Goal: Task Accomplishment & Management: Complete application form

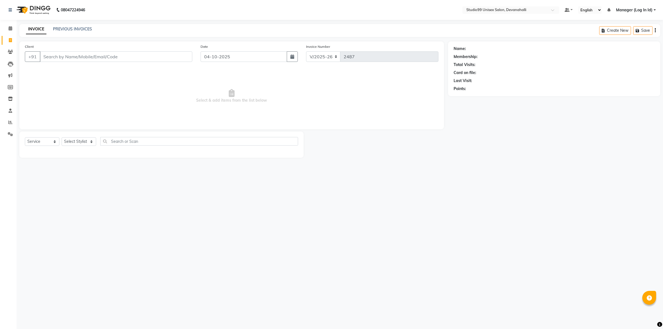
select select "6467"
select select "service"
click at [96, 56] on input "Client" at bounding box center [116, 56] width 152 height 10
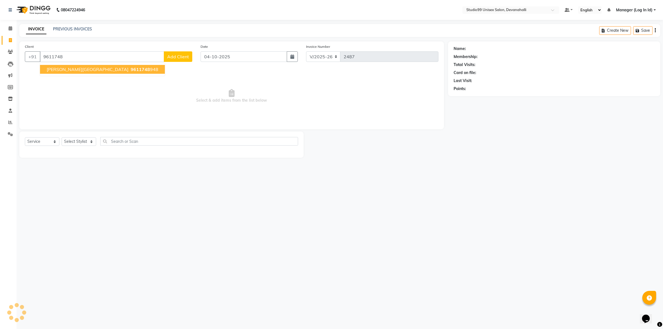
click at [131, 68] on span "9611748" at bounding box center [140, 70] width 19 height 6
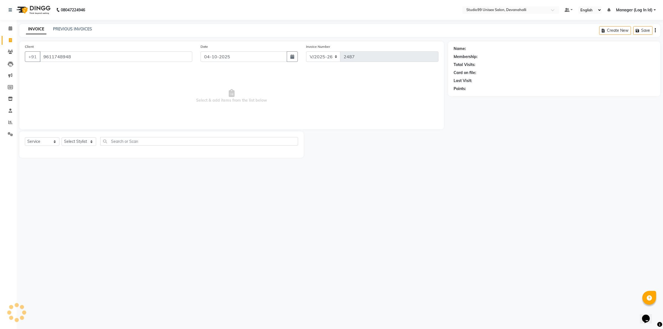
type input "9611748948"
select select "1: Object"
click at [76, 141] on select "Select Stylist" at bounding box center [79, 141] width 35 height 9
click at [75, 144] on select "Select Stylist" at bounding box center [79, 141] width 35 height 9
click at [75, 143] on select "Select Stylist" at bounding box center [79, 141] width 35 height 9
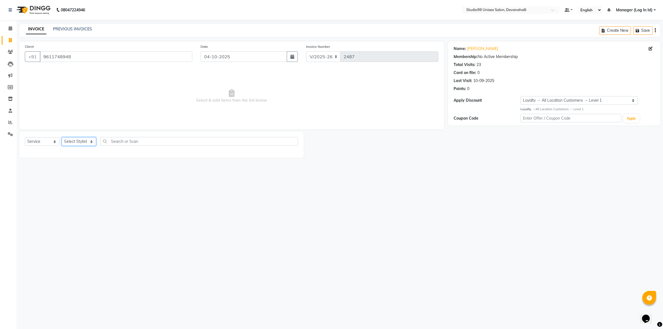
click at [62, 137] on select "Select Stylist" at bounding box center [79, 141] width 35 height 9
click at [88, 141] on select "Select Stylist" at bounding box center [79, 141] width 35 height 9
click at [79, 144] on select "Select Stylist" at bounding box center [79, 141] width 35 height 9
click at [62, 137] on select "Select Stylist" at bounding box center [79, 141] width 35 height 9
click at [131, 59] on input "9611748948" at bounding box center [116, 56] width 152 height 10
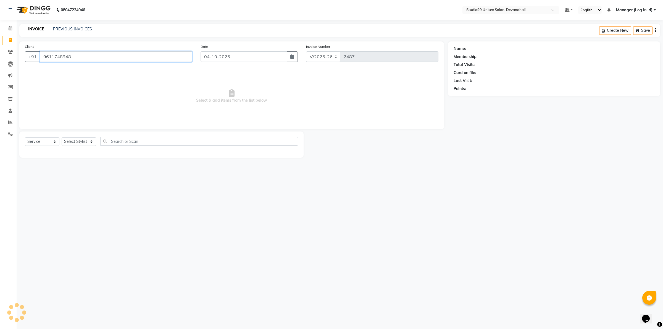
type input "9611748948"
select select "1: Object"
click at [430, 195] on div "08047224946 Select Location × Studio99 Unisex Salon, Devanahalli Default Panel …" at bounding box center [331, 164] width 663 height 329
click at [87, 143] on select "Select Stylist" at bounding box center [79, 141] width 35 height 9
drag, startPoint x: 75, startPoint y: 162, endPoint x: 44, endPoint y: 140, distance: 37.9
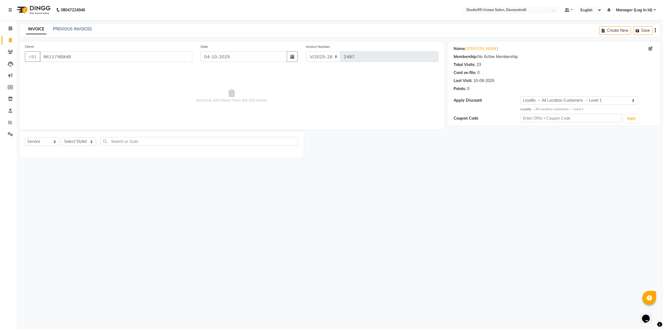
click at [70, 161] on main "INVOICE PREVIOUS INVOICES Create New Save Client +91 9611748948 Date 04-10-2025…" at bounding box center [340, 95] width 646 height 142
click at [44, 139] on select "Select Service Product Membership Package Voucher Prepaid Gift Card" at bounding box center [42, 141] width 35 height 9
click at [25, 137] on select "Select Service Product Membership Package Voucher Prepaid Gift Card" at bounding box center [42, 141] width 35 height 9
click at [139, 135] on div "Select Service Product Membership Package Voucher Prepaid Gift Card Select Styl…" at bounding box center [161, 144] width 284 height 26
click at [139, 138] on input "text" at bounding box center [199, 141] width 198 height 9
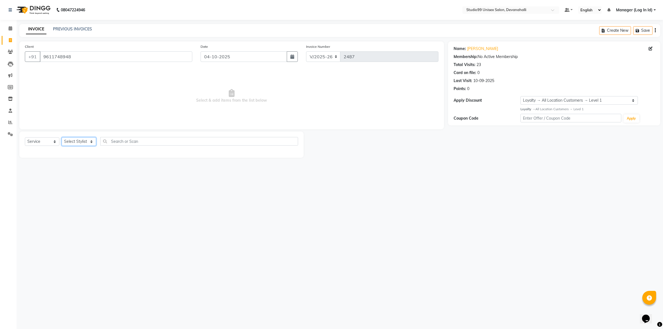
click at [91, 139] on select "Select Stylist" at bounding box center [79, 141] width 35 height 9
click at [62, 137] on select "Select Stylist" at bounding box center [79, 141] width 35 height 9
select select "6467"
select select "service"
click at [46, 55] on input "Client" at bounding box center [116, 56] width 152 height 10
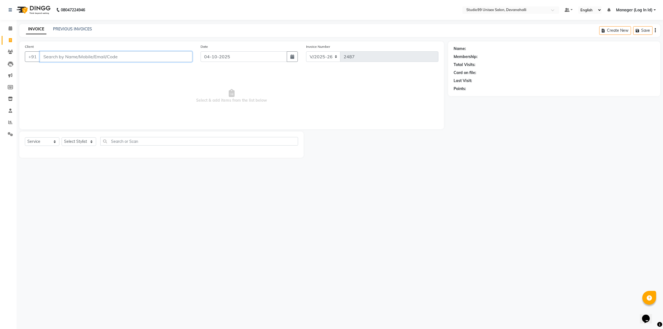
paste input "9611748948"
type input "9611748948"
select select "1: Object"
click at [538, 253] on div "08047224946 Select Location × Studio99 Unisex Salon, Devanahalli Default Panel …" at bounding box center [331, 164] width 663 height 329
click at [87, 142] on select "Select Stylist AANAYA Manager (Log In Id) Neha [PERSON_NAME] [PERSON_NAME] [PER…" at bounding box center [79, 141] width 35 height 9
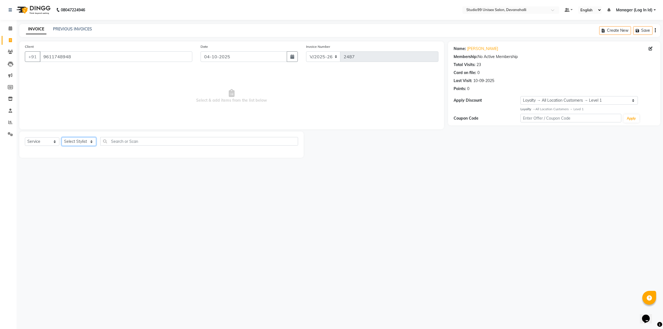
select select "49236"
click at [62, 137] on select "Select Stylist AANAYA Manager (Log In Id) Neha [PERSON_NAME] [PERSON_NAME] [PER…" at bounding box center [79, 141] width 35 height 9
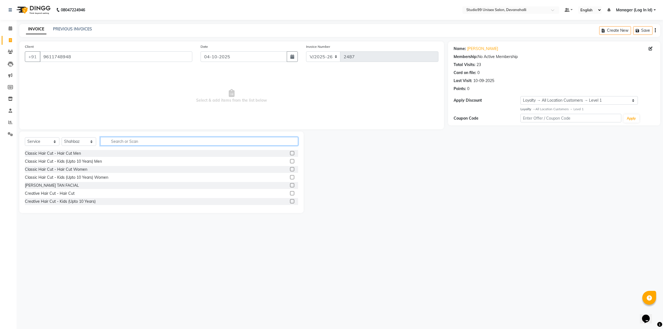
click at [140, 139] on input "text" at bounding box center [199, 141] width 198 height 9
click at [70, 161] on div "Classic Hair Cut - Kids (Upto 10 Years) Men" at bounding box center [63, 161] width 77 height 6
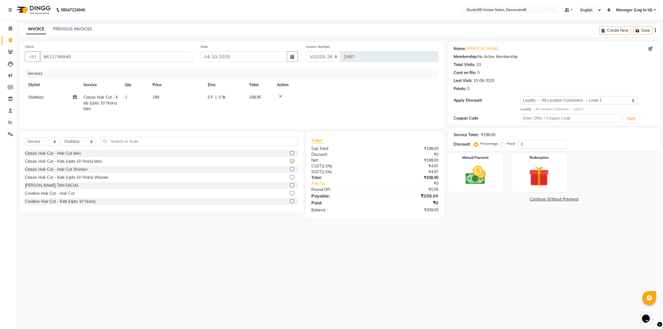
checkbox input "false"
drag, startPoint x: 536, startPoint y: 160, endPoint x: 539, endPoint y: 162, distance: 4.2
click at [539, 162] on div "Redemption" at bounding box center [538, 172] width 57 height 41
drag, startPoint x: 488, startPoint y: 201, endPoint x: 492, endPoint y: 201, distance: 4.1
click at [492, 201] on span "Prepaid" at bounding box center [495, 200] width 15 height 6
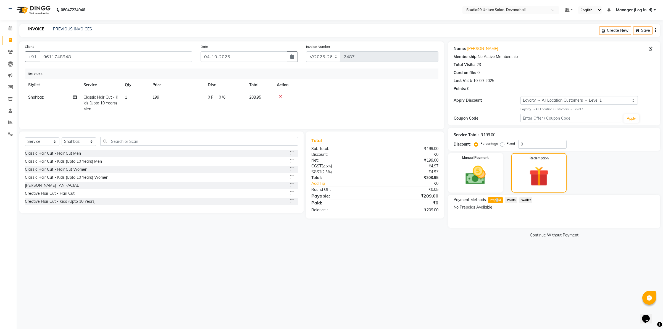
click at [496, 200] on span "Prepaid" at bounding box center [495, 200] width 15 height 6
click at [519, 199] on span "Wallet" at bounding box center [525, 200] width 13 height 6
click at [511, 199] on span "Points" at bounding box center [511, 200] width 12 height 6
click at [513, 234] on link "Continue Without Payment" at bounding box center [554, 235] width 210 height 6
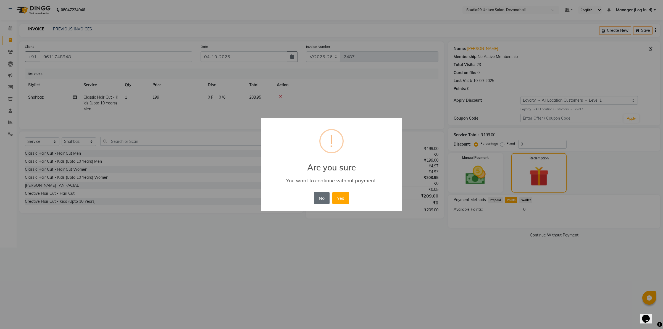
click at [322, 198] on button "No" at bounding box center [321, 198] width 15 height 12
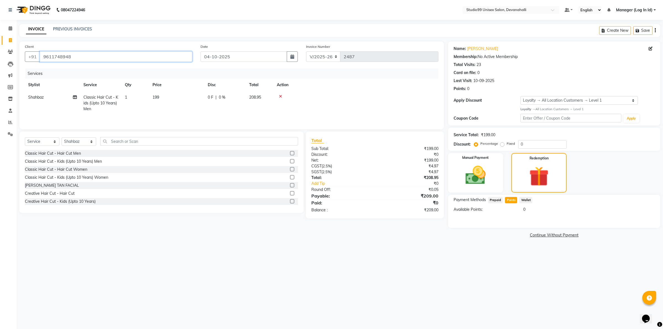
click at [77, 54] on input "9611748948" at bounding box center [116, 56] width 152 height 10
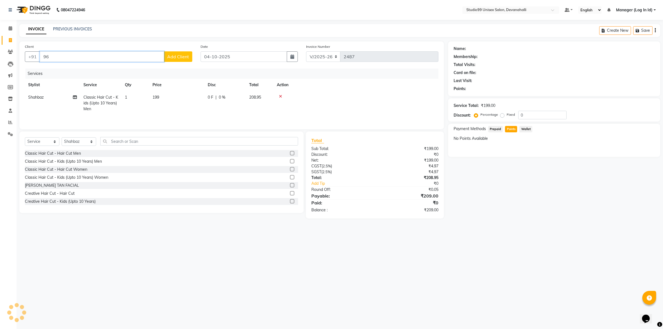
type input "9"
click at [282, 97] on div at bounding box center [356, 96] width 158 height 4
click at [278, 95] on div at bounding box center [356, 96] width 158 height 4
click at [280, 96] on icon at bounding box center [280, 96] width 3 height 4
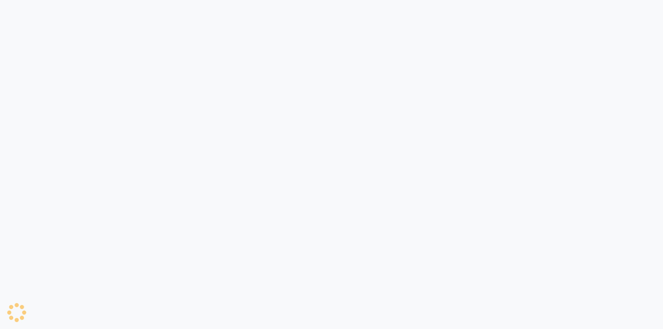
select select "service"
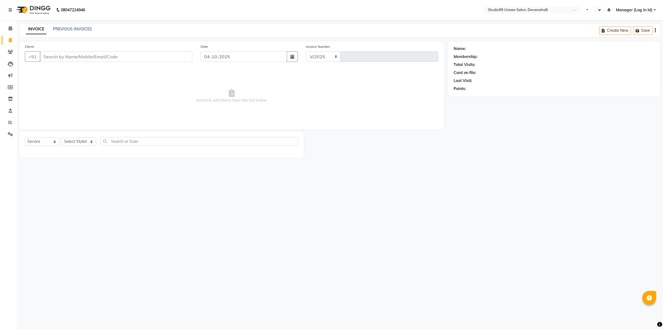
select select "6467"
type input "2487"
select select "en"
click at [51, 52] on input "Client" at bounding box center [116, 56] width 152 height 10
paste input "9000688812"
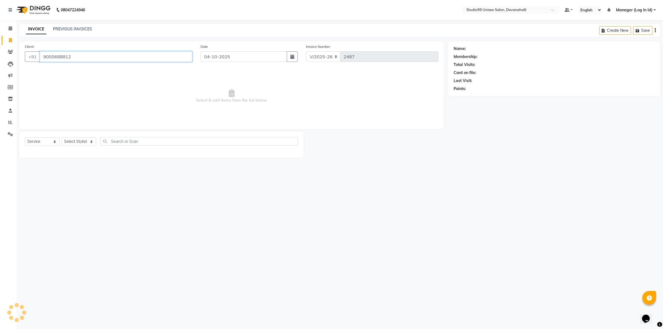
type input "9000688812"
select select "1: Object"
click at [88, 141] on select "Select Stylist AANAYA Manager (Log In Id) Neha [PERSON_NAME] [PERSON_NAME] [PER…" at bounding box center [79, 141] width 35 height 9
select select "49236"
click at [62, 137] on select "Select Stylist AANAYA Manager (Log In Id) Neha [PERSON_NAME] [PERSON_NAME] [PER…" at bounding box center [79, 141] width 35 height 9
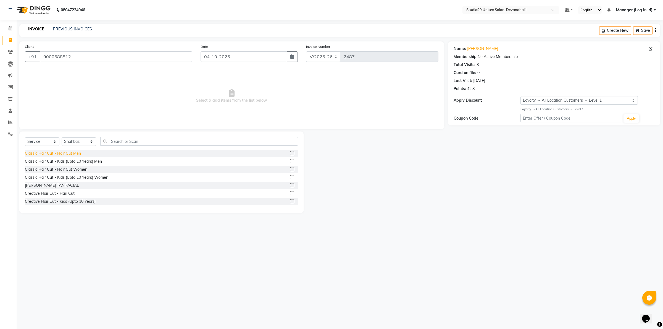
click at [58, 153] on div "Classic Hair Cut - Hair Cut Men" at bounding box center [53, 153] width 56 height 6
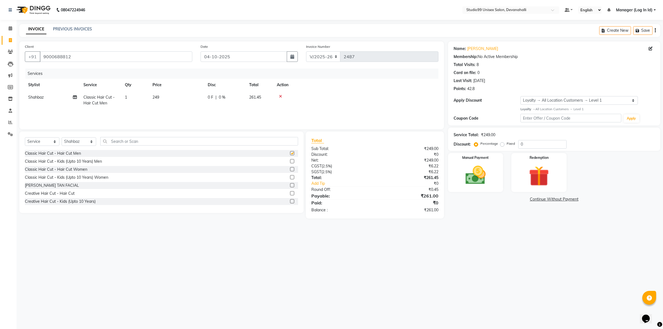
checkbox input "false"
click at [114, 140] on input "text" at bounding box center [199, 141] width 198 height 9
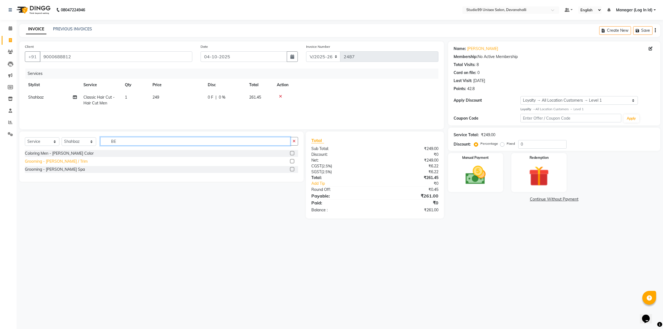
type input "BE"
click at [53, 163] on div "Grooming - [PERSON_NAME] / Trim" at bounding box center [56, 161] width 63 height 6
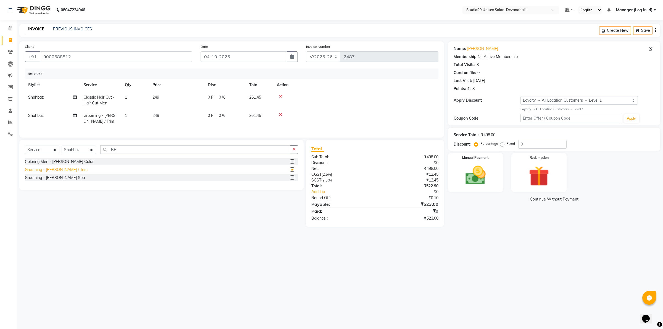
checkbox input "false"
click at [488, 169] on img at bounding box center [475, 175] width 34 height 24
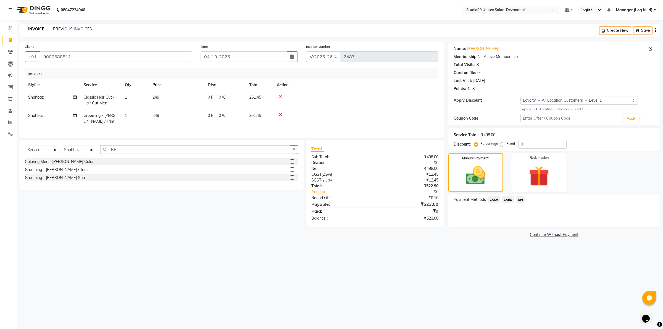
click at [520, 198] on span "UPI" at bounding box center [520, 199] width 9 height 6
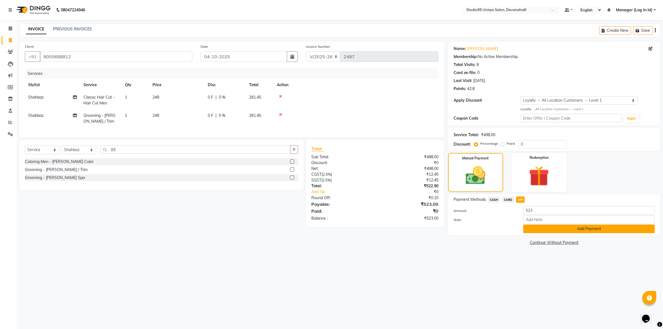
click at [539, 228] on button "Add Payment" at bounding box center [588, 228] width 131 height 9
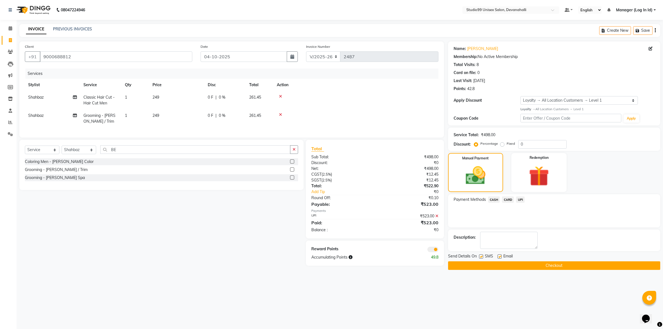
click at [538, 261] on button "Checkout" at bounding box center [554, 265] width 212 height 9
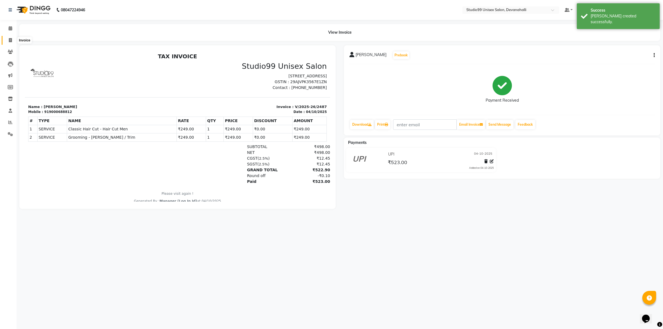
click at [9, 37] on span at bounding box center [11, 40] width 10 height 6
select select "service"
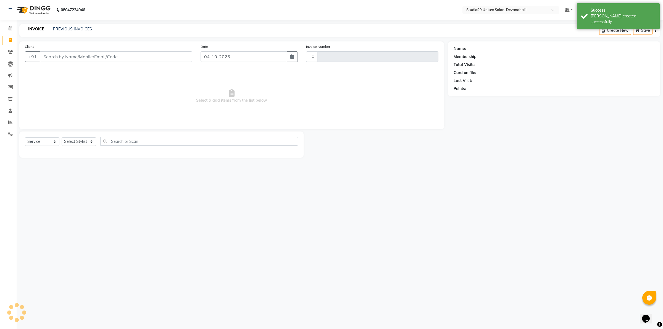
type input "2488"
select select "6467"
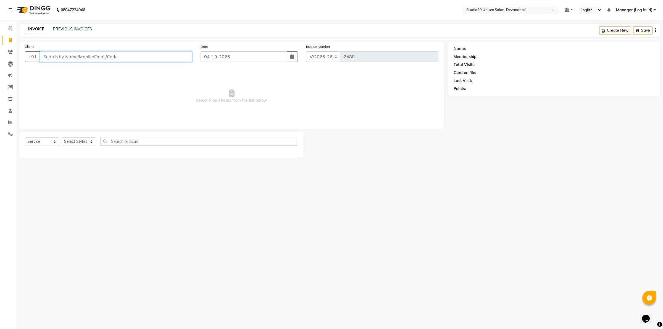
click at [99, 58] on input "Client" at bounding box center [116, 56] width 152 height 10
paste input "9663888700"
type input "9663888700"
select select "1: Object"
click at [86, 141] on select "Select Stylist AANAYA Manager (Log In Id) Neha [PERSON_NAME] [PERSON_NAME] [PER…" at bounding box center [79, 141] width 35 height 9
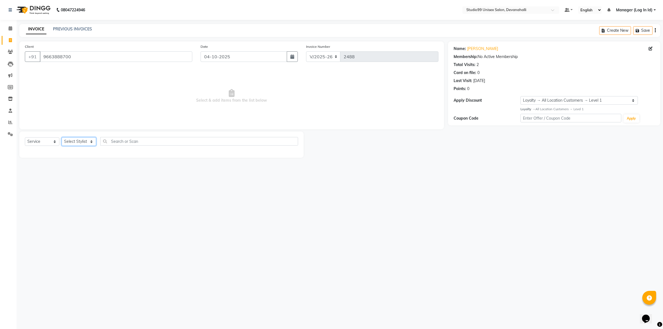
select select "49236"
click at [62, 137] on select "Select Stylist AANAYA Manager (Log In Id) Neha [PERSON_NAME] [PERSON_NAME] [PER…" at bounding box center [79, 141] width 35 height 9
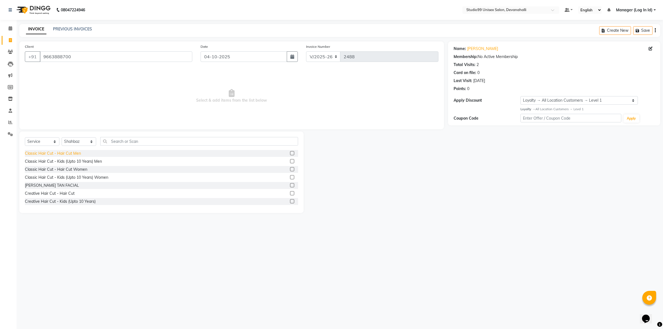
click at [73, 154] on div "Classic Hair Cut - Hair Cut Men" at bounding box center [53, 153] width 56 height 6
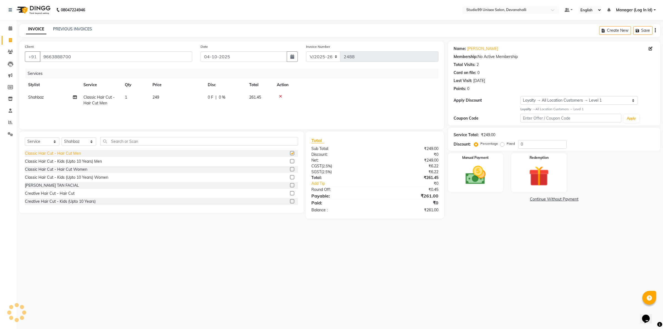
checkbox input "false"
click at [117, 141] on input "text" at bounding box center [199, 141] width 198 height 9
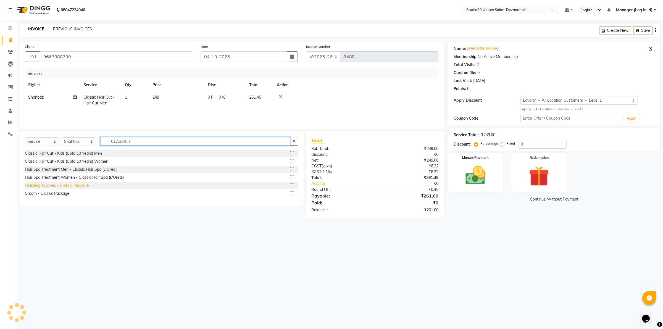
type input "CLASSIC P"
click at [73, 184] on div "Finishing Touches - Classic Pedicure" at bounding box center [57, 186] width 64 height 6
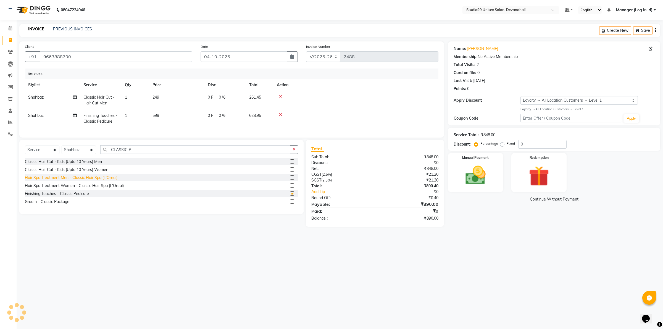
checkbox input "false"
click at [482, 178] on img at bounding box center [475, 175] width 34 height 24
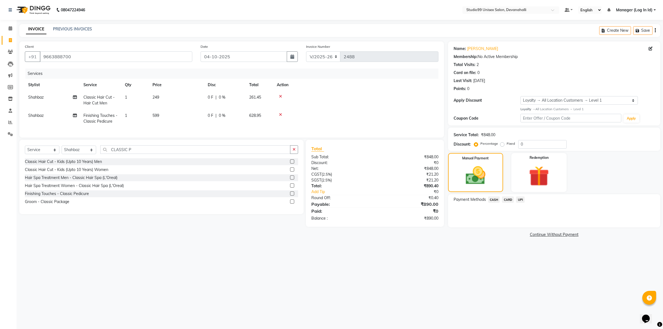
click at [522, 198] on span "UPI" at bounding box center [520, 199] width 9 height 6
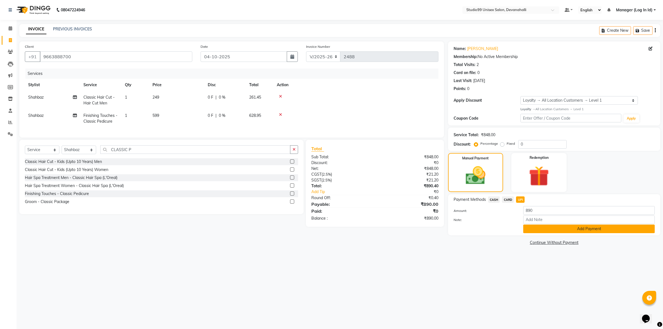
click at [534, 226] on button "Add Payment" at bounding box center [588, 228] width 131 height 9
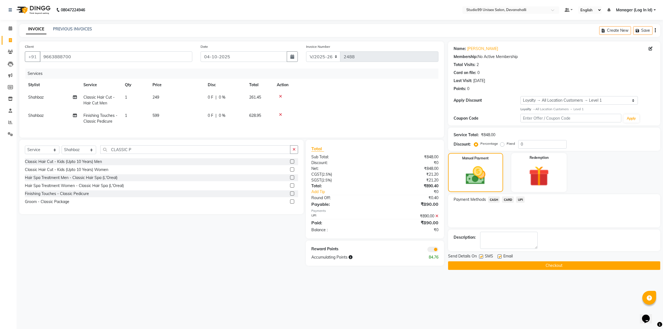
click at [549, 267] on button "Checkout" at bounding box center [554, 265] width 212 height 9
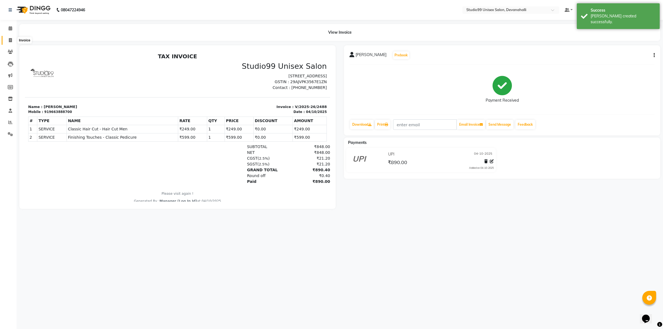
click at [6, 42] on span at bounding box center [11, 40] width 10 height 6
select select "service"
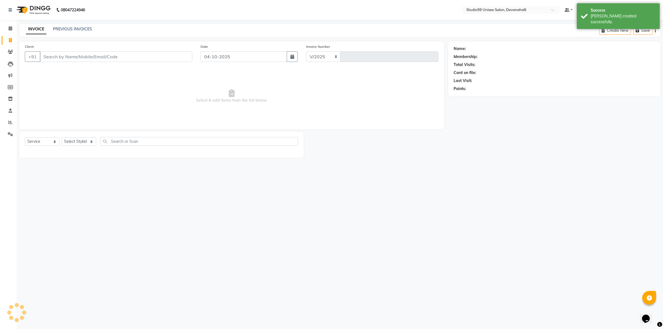
select select "6467"
type input "2489"
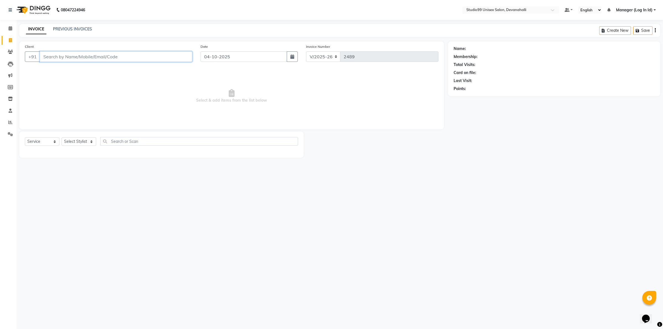
click at [90, 55] on input "Client" at bounding box center [116, 56] width 152 height 10
paste input "7204063698"
type input "7204063698"
select select "1: Object"
drag, startPoint x: 402, startPoint y: 128, endPoint x: 233, endPoint y: 89, distance: 174.1
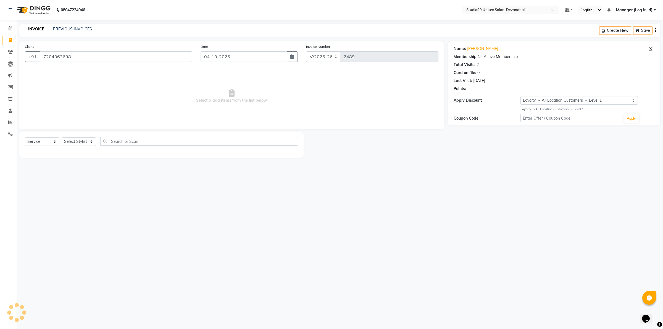
click at [362, 112] on div "Client +91 7204063698 Date 04-10-2025 Invoice Number V/2025 V/2025-26 2489 Sele…" at bounding box center [231, 85] width 424 height 88
drag, startPoint x: 71, startPoint y: 139, endPoint x: 73, endPoint y: 143, distance: 4.6
click at [71, 139] on select "Select Stylist AANAYA Manager (Log In Id) Neha [PERSON_NAME] [PERSON_NAME] [PER…" at bounding box center [79, 141] width 35 height 9
select select "92763"
click at [62, 137] on select "Select Stylist AANAYA Manager (Log In Id) Neha [PERSON_NAME] [PERSON_NAME] [PER…" at bounding box center [79, 141] width 35 height 9
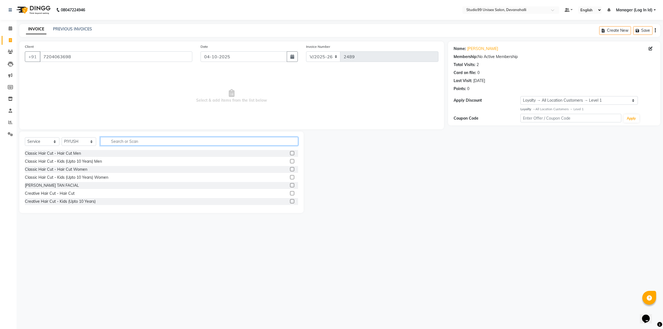
click at [134, 139] on input "text" at bounding box center [199, 141] width 198 height 9
click at [69, 154] on div "Classic Hair Cut - Hair Cut Men" at bounding box center [53, 153] width 56 height 6
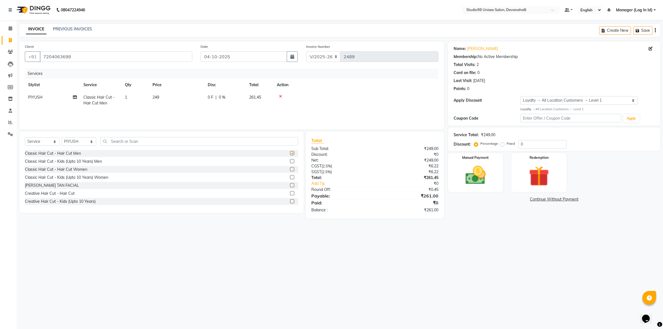
checkbox input "false"
click at [113, 142] on input "text" at bounding box center [199, 141] width 198 height 9
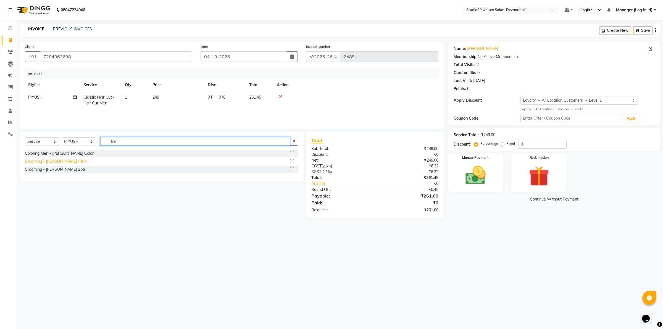
type input "BE"
click at [56, 162] on div "Grooming - [PERSON_NAME] / Trim" at bounding box center [56, 161] width 63 height 6
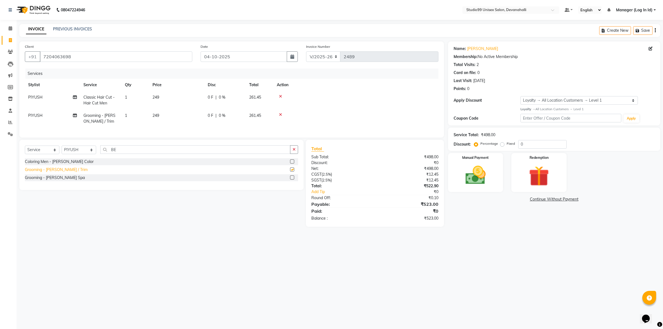
checkbox input "false"
click at [489, 173] on img at bounding box center [475, 175] width 34 height 24
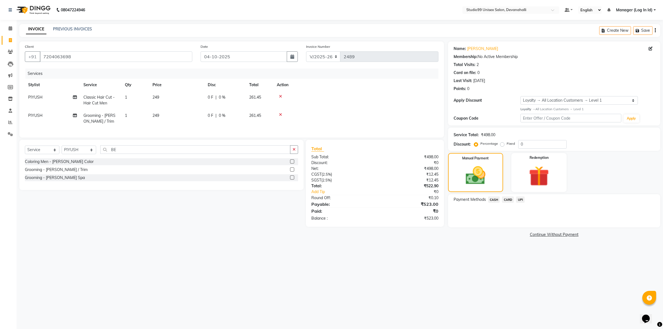
click at [520, 198] on span "UPI" at bounding box center [520, 199] width 9 height 6
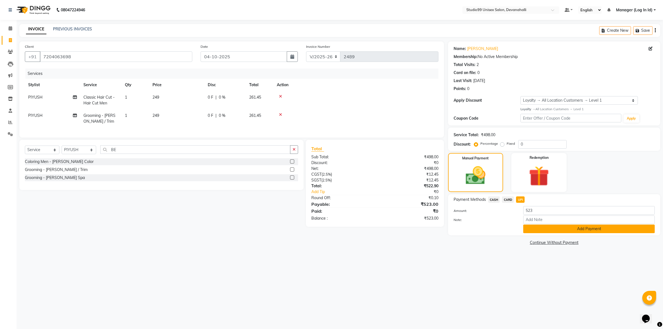
click at [545, 232] on button "Add Payment" at bounding box center [588, 228] width 131 height 9
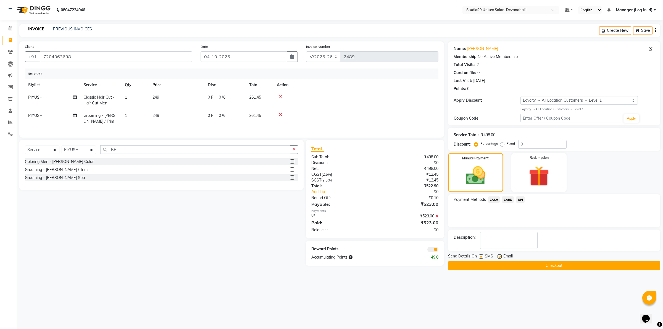
click at [506, 268] on button "Checkout" at bounding box center [554, 265] width 212 height 9
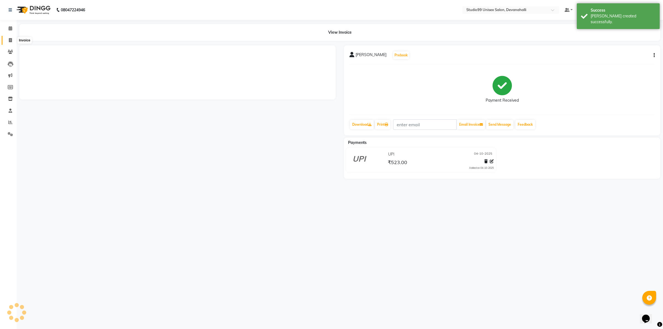
click at [11, 39] on icon at bounding box center [10, 40] width 3 height 4
select select "service"
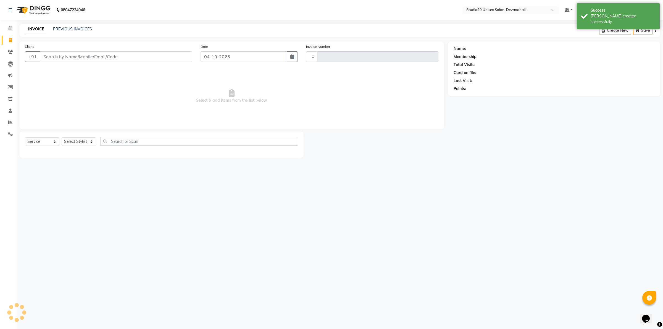
type input "2490"
select select "6467"
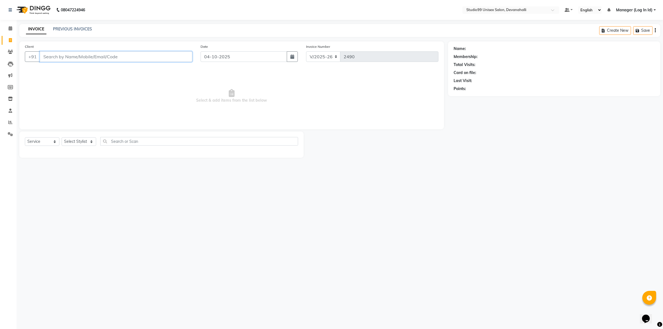
click at [91, 57] on input "Client" at bounding box center [116, 56] width 152 height 10
paste input "9646499099"
type input "9646499099"
select select "1: Object"
click at [130, 96] on span "Select & add items from the list below" at bounding box center [231, 95] width 413 height 55
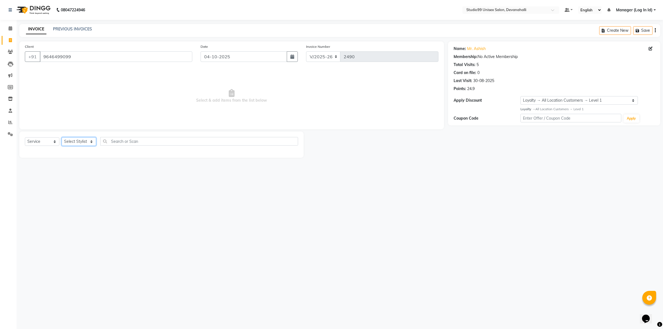
click at [75, 142] on select "Select Stylist AANAYA Manager (Log In Id) Neha [PERSON_NAME] [PERSON_NAME] [PER…" at bounding box center [79, 141] width 35 height 9
select select "49236"
click at [62, 137] on select "Select Stylist AANAYA Manager (Log In Id) Neha [PERSON_NAME] [PERSON_NAME] [PER…" at bounding box center [79, 141] width 35 height 9
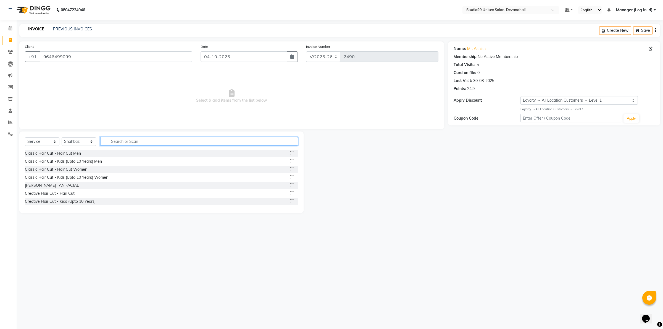
click at [125, 143] on input "text" at bounding box center [199, 141] width 198 height 9
type input "SHAV"
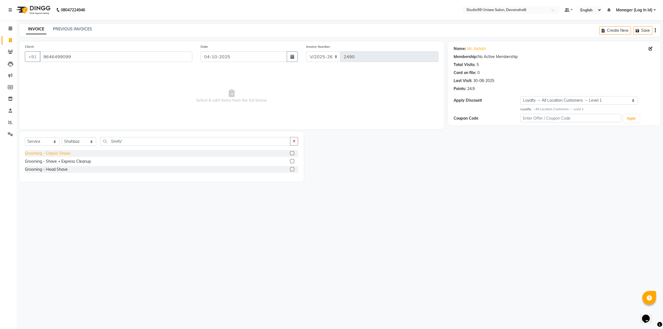
click at [46, 152] on div "Grooming - Classic Shave" at bounding box center [48, 153] width 46 height 6
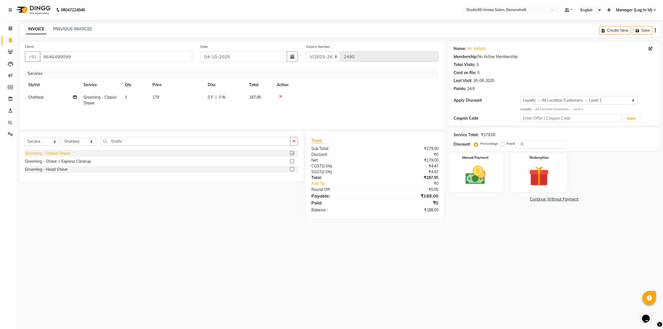
checkbox input "false"
click at [137, 139] on div "Select Service Product Membership Package Voucher Prepaid Gift Card Select Styl…" at bounding box center [161, 156] width 284 height 50
click at [137, 139] on input "SHAV" at bounding box center [195, 141] width 190 height 9
type input "S"
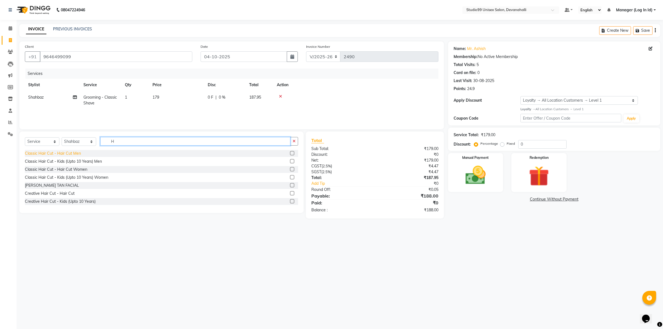
type input "H"
click at [64, 152] on div "Classic Hair Cut - Hair Cut Men" at bounding box center [53, 153] width 56 height 6
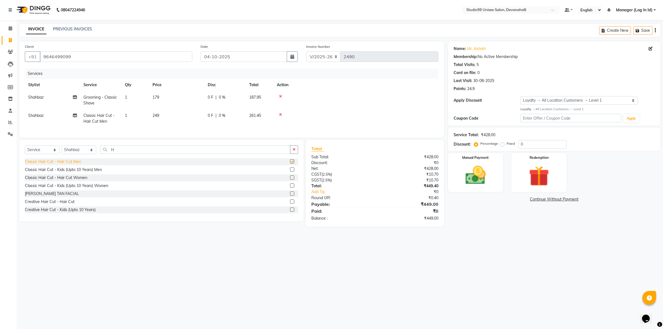
checkbox input "false"
click at [480, 173] on img at bounding box center [475, 175] width 34 height 24
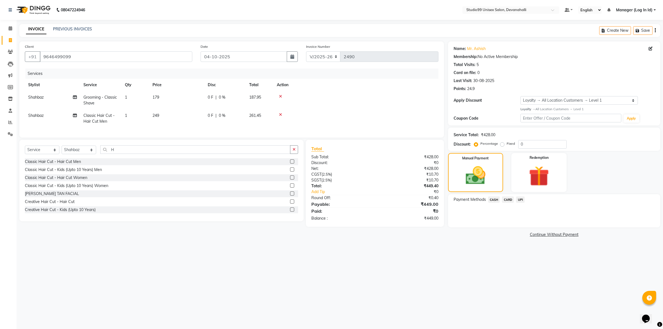
click at [519, 200] on span "UPI" at bounding box center [520, 199] width 9 height 6
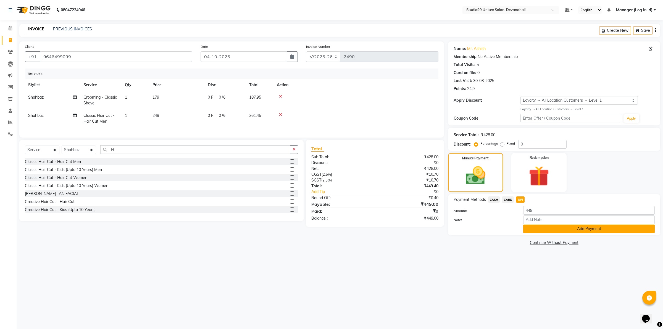
click at [544, 229] on button "Add Payment" at bounding box center [588, 228] width 131 height 9
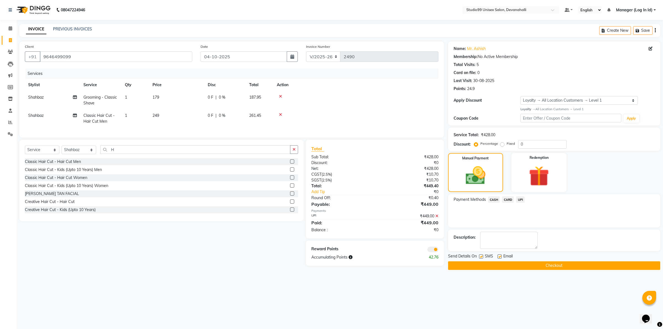
click at [513, 266] on button "Checkout" at bounding box center [554, 265] width 212 height 9
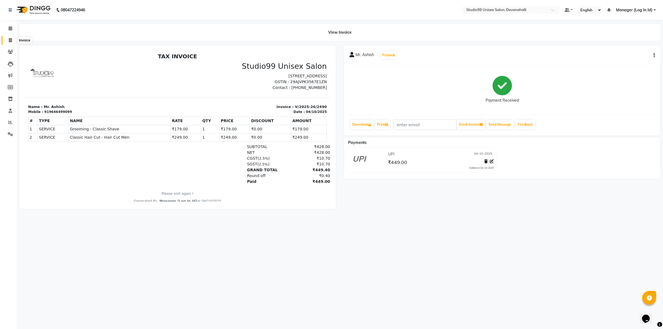
click at [13, 38] on span at bounding box center [11, 40] width 10 height 6
select select "service"
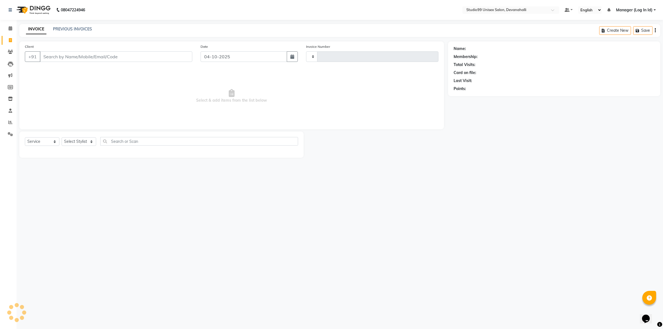
type input "2491"
select select "6467"
click at [72, 54] on input "Client" at bounding box center [116, 56] width 152 height 10
type input "6304872362"
click at [168, 58] on span "Add Client" at bounding box center [178, 57] width 22 height 6
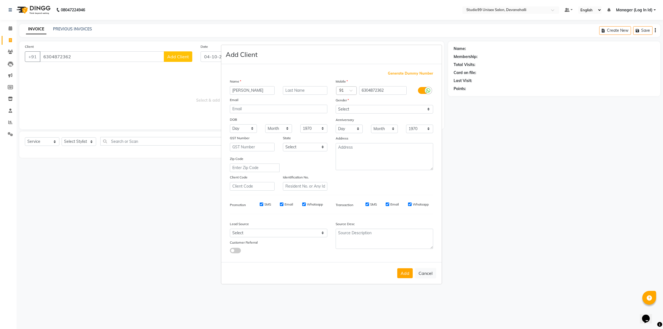
type input "RUCHITA"
click at [504, 164] on ngb-modal-window "Add Client Generate Dummy Number Name RUCHITA Email DOB Day 01 02 03 04 05 06 0…" at bounding box center [331, 164] width 663 height 329
drag, startPoint x: 358, startPoint y: 110, endPoint x: 360, endPoint y: 113, distance: 3.4
click at [360, 113] on select "Select Male Female Other Prefer Not To Say" at bounding box center [383, 109] width 97 height 9
select select "female"
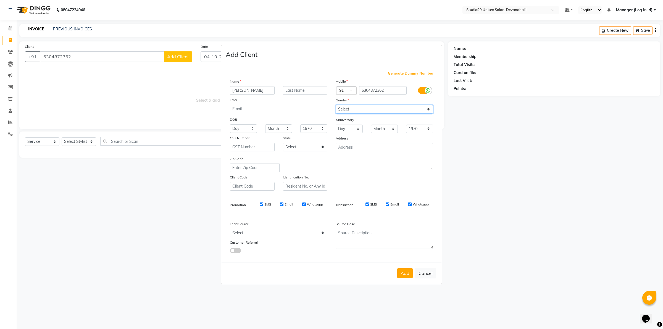
click at [335, 105] on select "Select Male Female Other Prefer Not To Say" at bounding box center [383, 109] width 97 height 9
click at [409, 273] on button "Add" at bounding box center [404, 273] width 15 height 10
select select
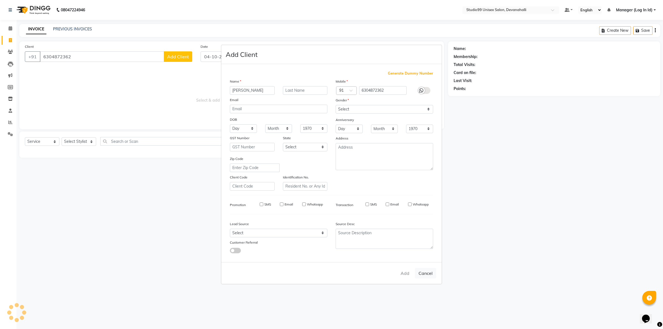
select select
checkbox input "false"
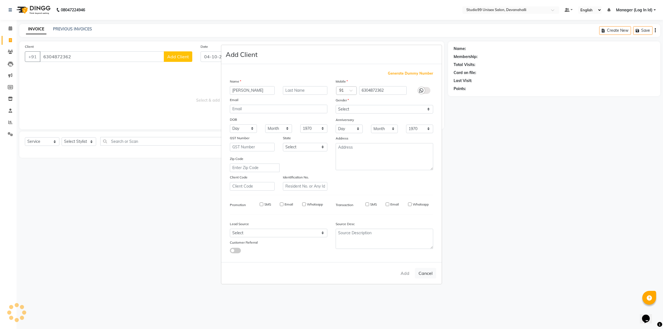
checkbox input "false"
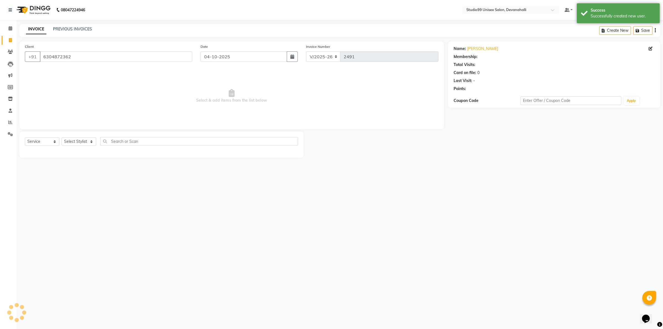
select select "1: Object"
click at [89, 139] on select "Select Stylist AANAYA Manager (Log In Id) Neha [PERSON_NAME] [PERSON_NAME] [PER…" at bounding box center [79, 141] width 35 height 9
select select "92763"
click at [62, 137] on select "Select Stylist AANAYA Manager (Log In Id) Neha [PERSON_NAME] [PERSON_NAME] [PER…" at bounding box center [79, 141] width 35 height 9
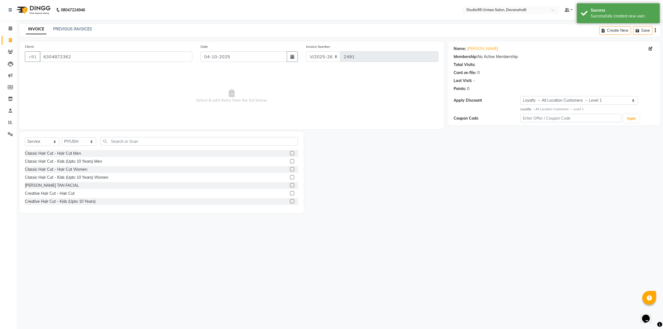
click at [169, 134] on div "Select Service Product Membership Package Voucher Prepaid Gift Card Select Styl…" at bounding box center [161, 171] width 284 height 81
click at [170, 137] on input "text" at bounding box center [199, 141] width 198 height 9
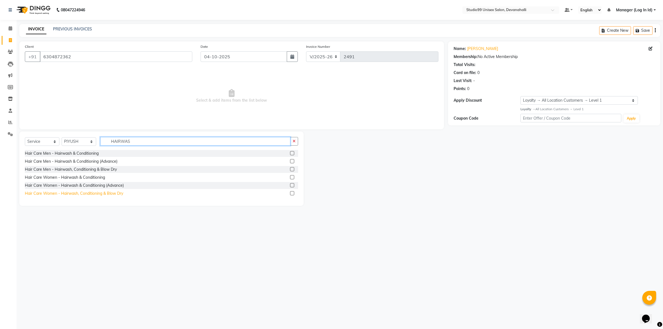
type input "HAIRWAS"
click at [51, 191] on div "Hair Care Women - Hairwash, Conditioning & Blow Dry" at bounding box center [74, 194] width 98 height 6
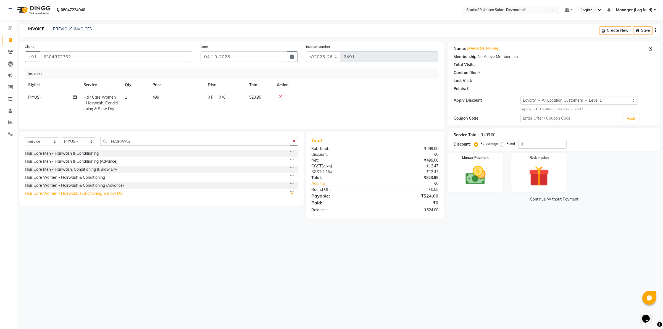
checkbox input "false"
click at [479, 174] on img at bounding box center [475, 175] width 34 height 24
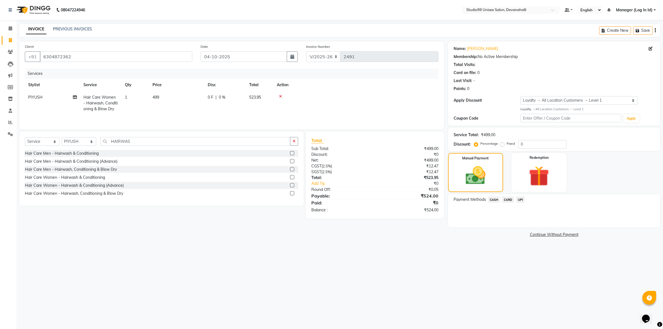
click at [522, 198] on span "UPI" at bounding box center [520, 199] width 9 height 6
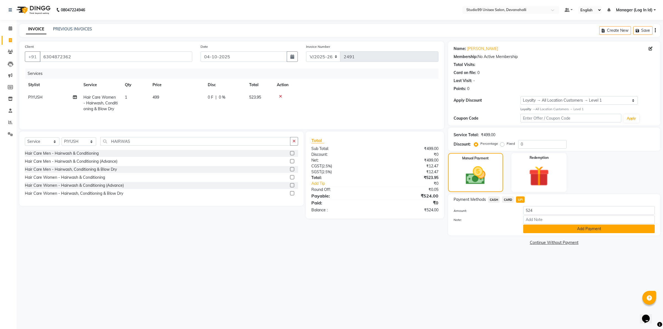
click at [533, 231] on button "Add Payment" at bounding box center [588, 228] width 131 height 9
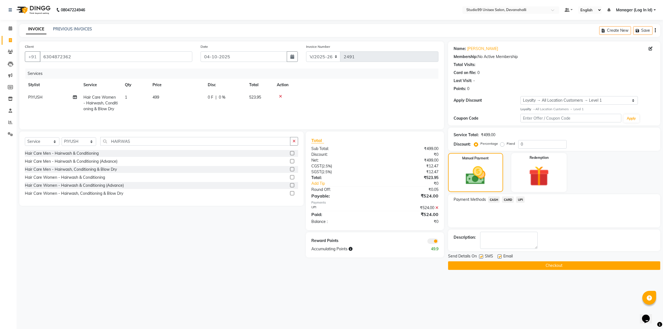
click at [509, 264] on button "Checkout" at bounding box center [554, 265] width 212 height 9
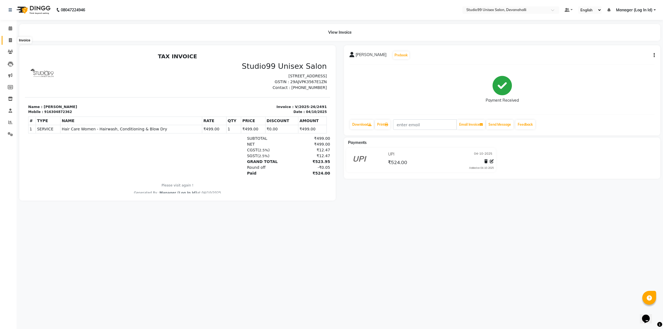
click at [12, 40] on icon at bounding box center [10, 40] width 3 height 4
select select "service"
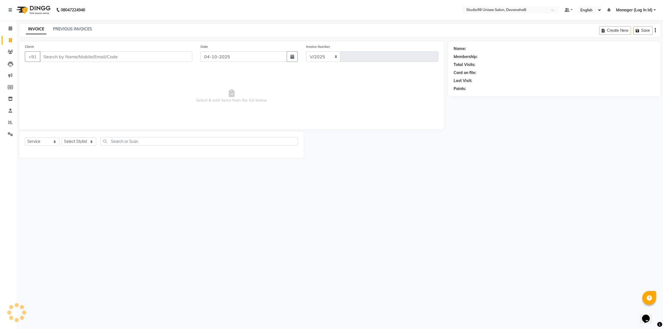
select select "6467"
type input "2492"
click at [62, 28] on link "PREVIOUS INVOICES" at bounding box center [72, 29] width 39 height 5
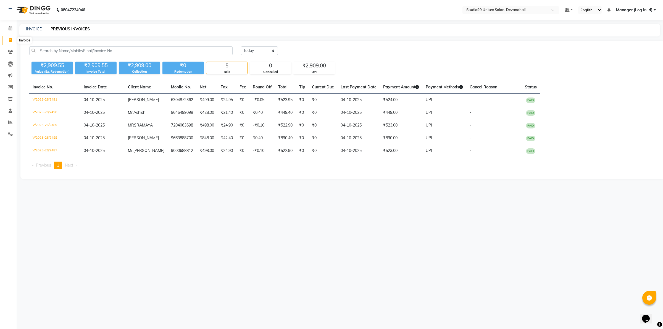
click at [15, 40] on span at bounding box center [11, 40] width 10 height 6
select select "service"
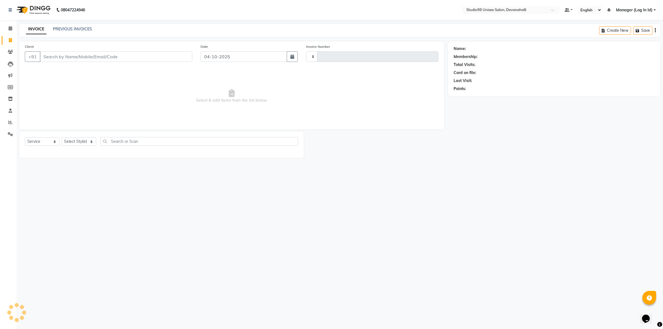
type input "2492"
select select "6467"
click at [75, 27] on link "PREVIOUS INVOICES" at bounding box center [72, 29] width 39 height 5
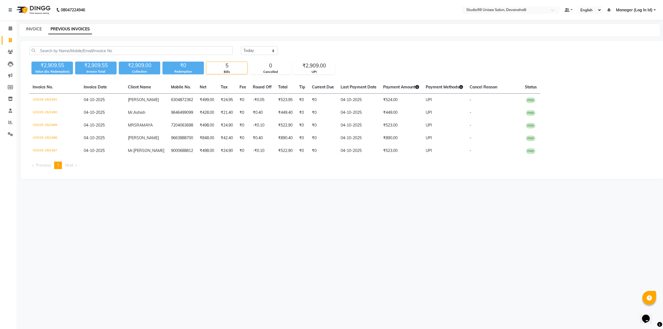
click at [35, 29] on link "INVOICE" at bounding box center [34, 29] width 16 height 5
select select "6467"
select select "service"
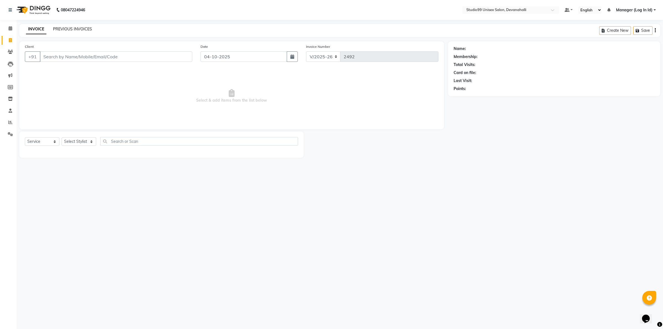
click at [66, 30] on link "PREVIOUS INVOICES" at bounding box center [72, 29] width 39 height 5
